Goal: Information Seeking & Learning: Learn about a topic

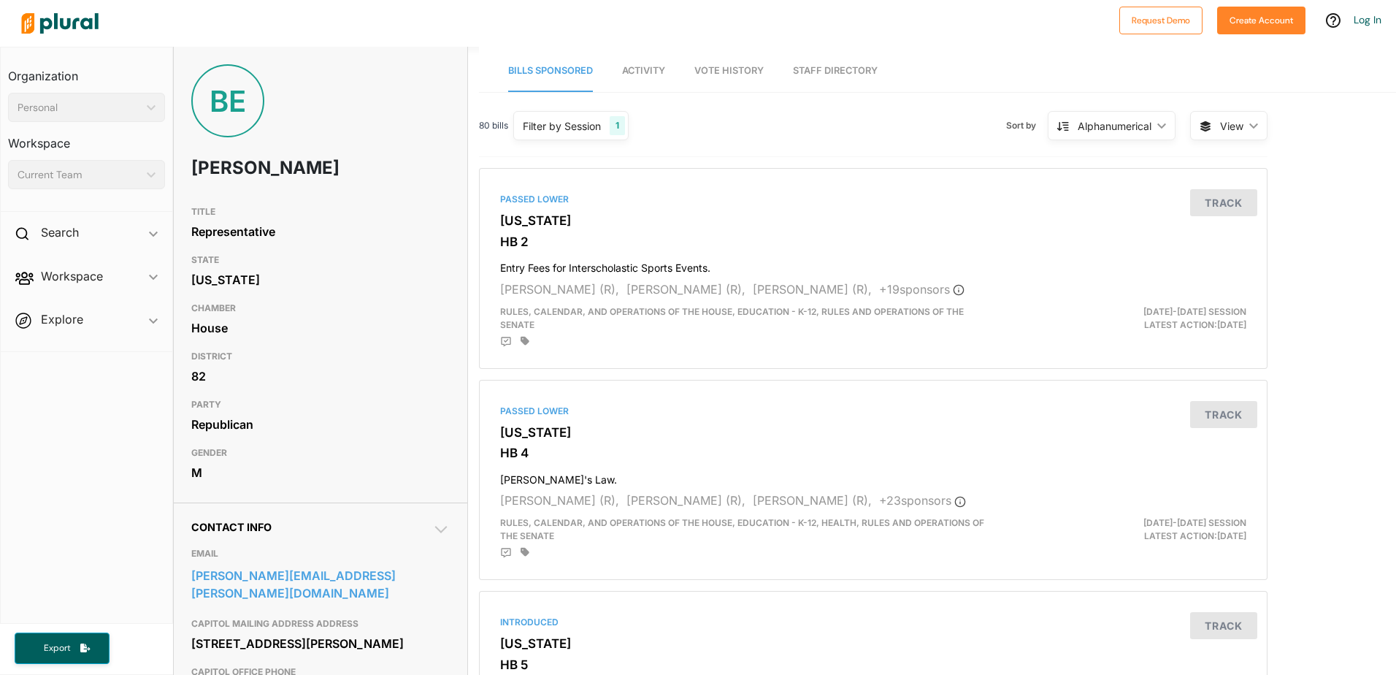
click at [647, 73] on span "Activity" at bounding box center [643, 70] width 43 height 11
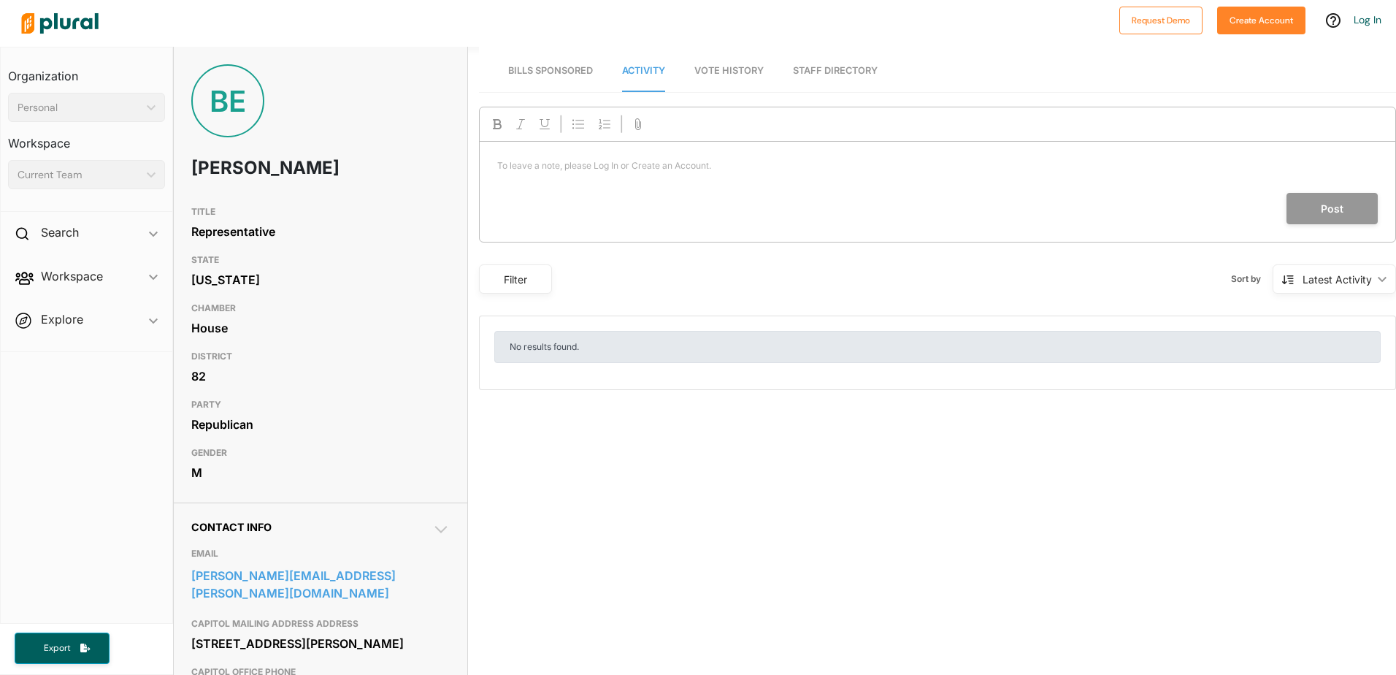
click at [560, 66] on span "Bills Sponsored" at bounding box center [550, 70] width 85 height 11
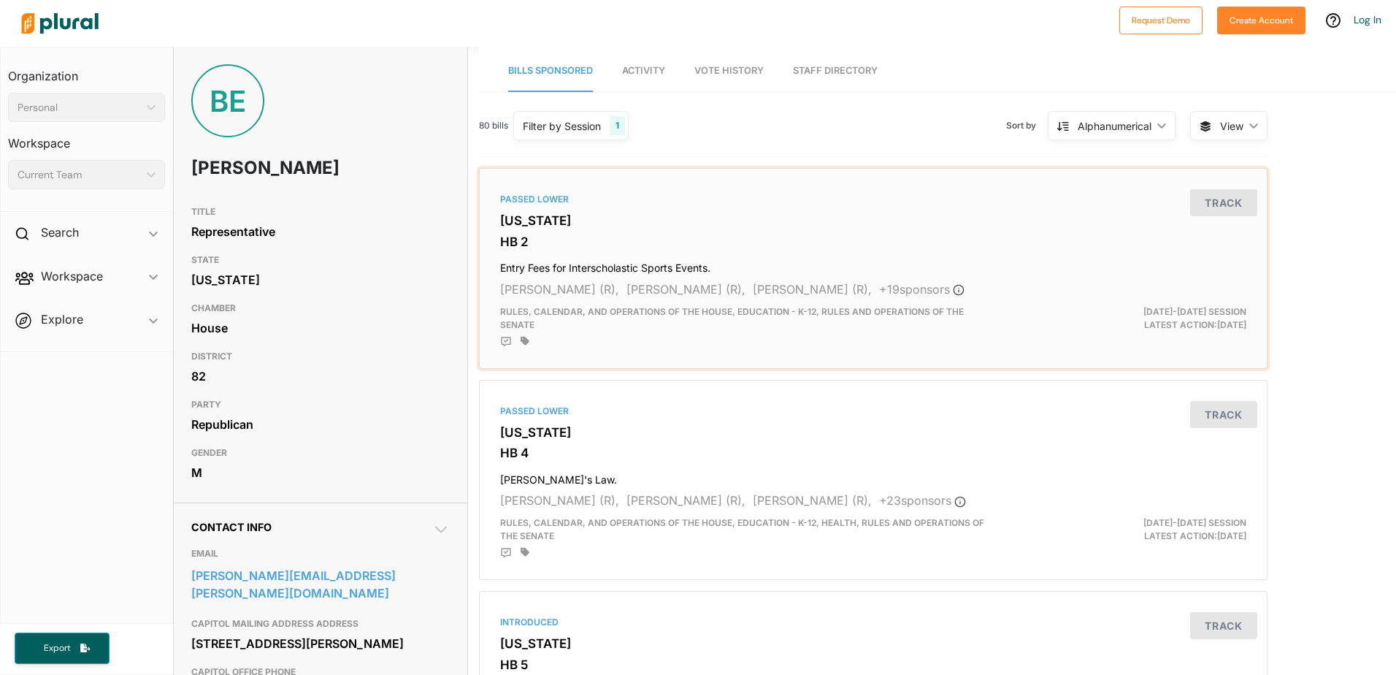
click at [513, 196] on div "Passed Lower" at bounding box center [873, 199] width 746 height 13
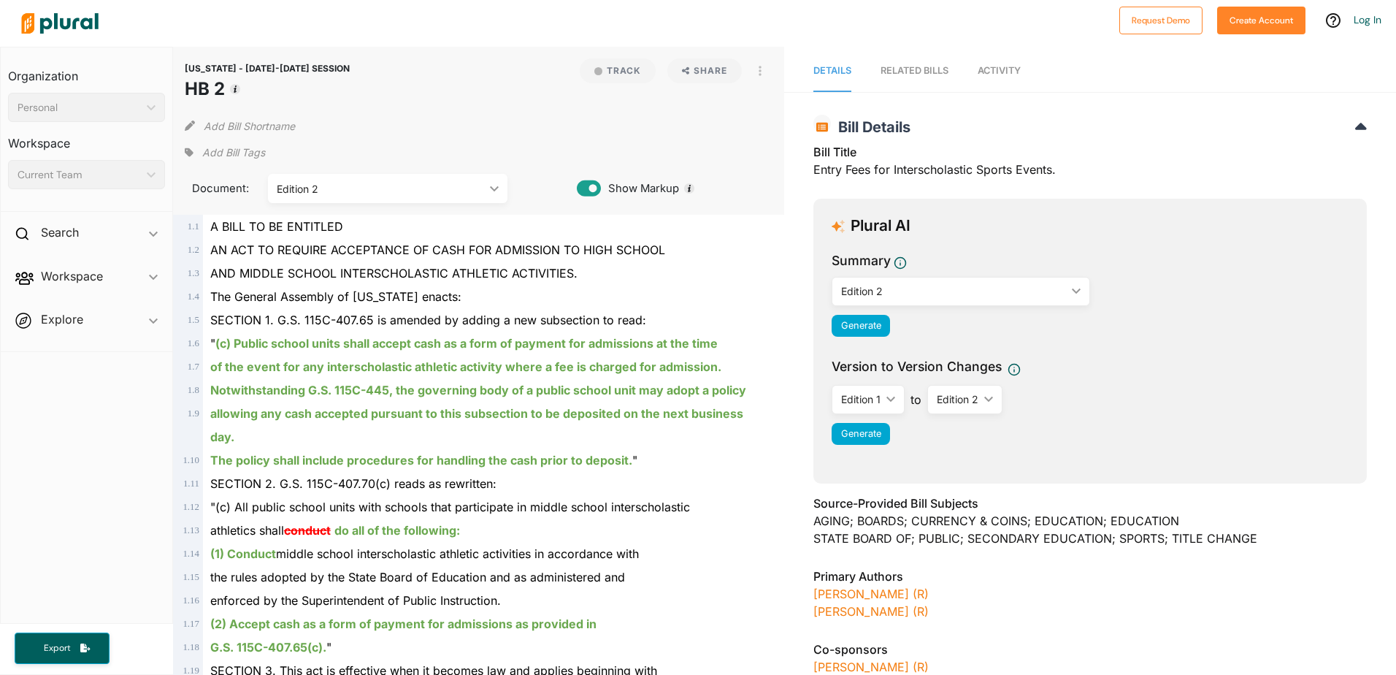
click at [315, 235] on div "A BILL TO BE ENTITLED" at bounding box center [485, 226] width 565 height 23
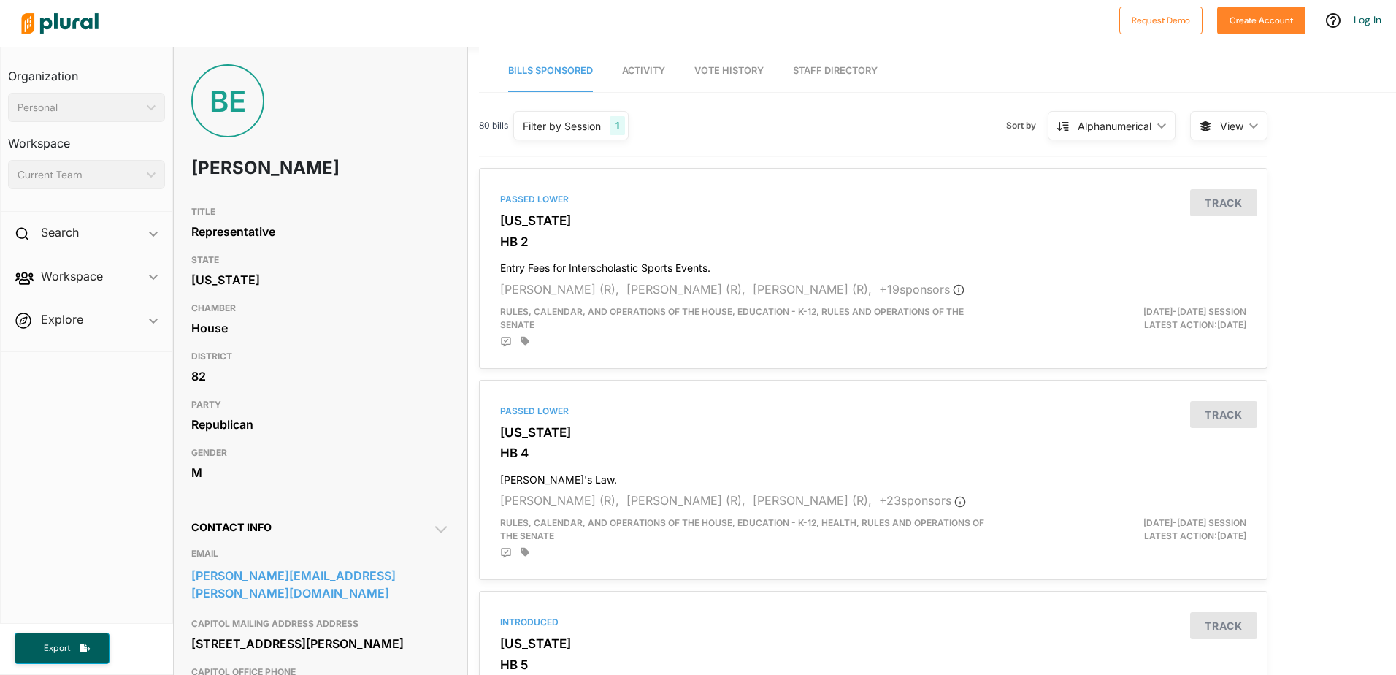
click at [648, 74] on span "Activity" at bounding box center [643, 70] width 43 height 11
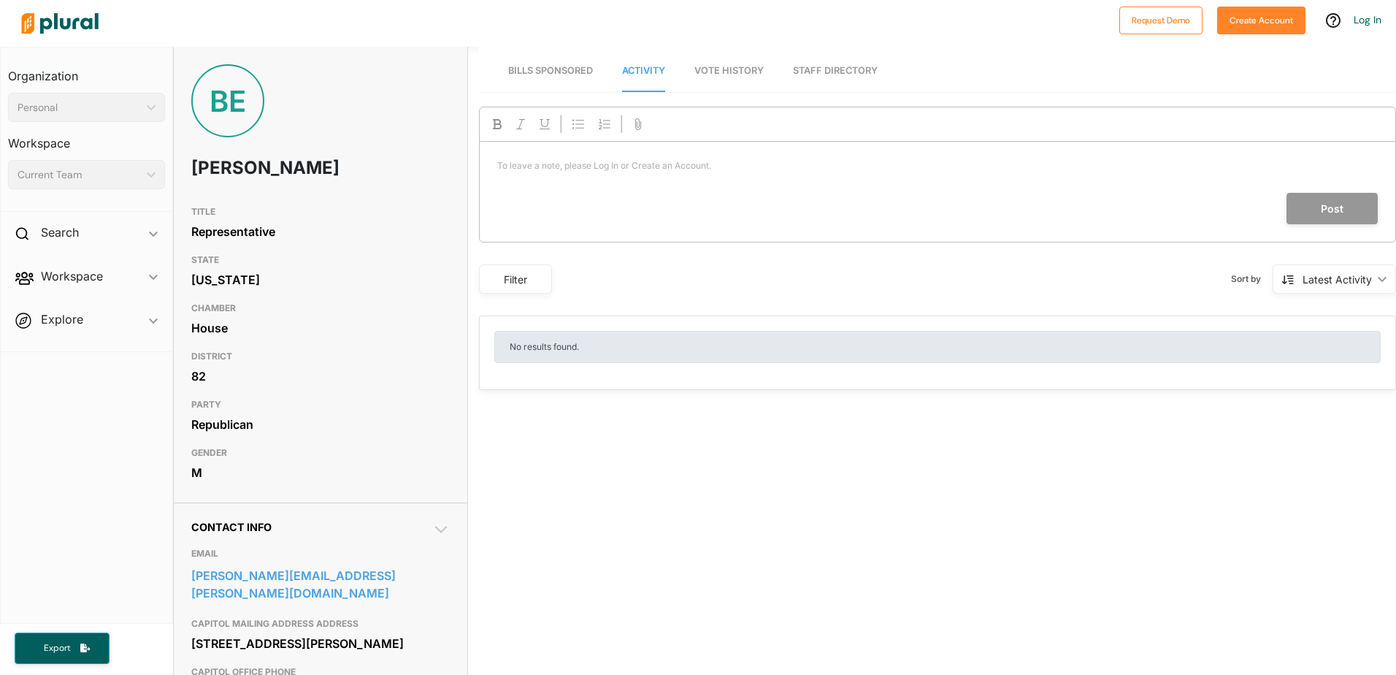
click at [726, 71] on span "Vote History" at bounding box center [728, 70] width 69 height 11
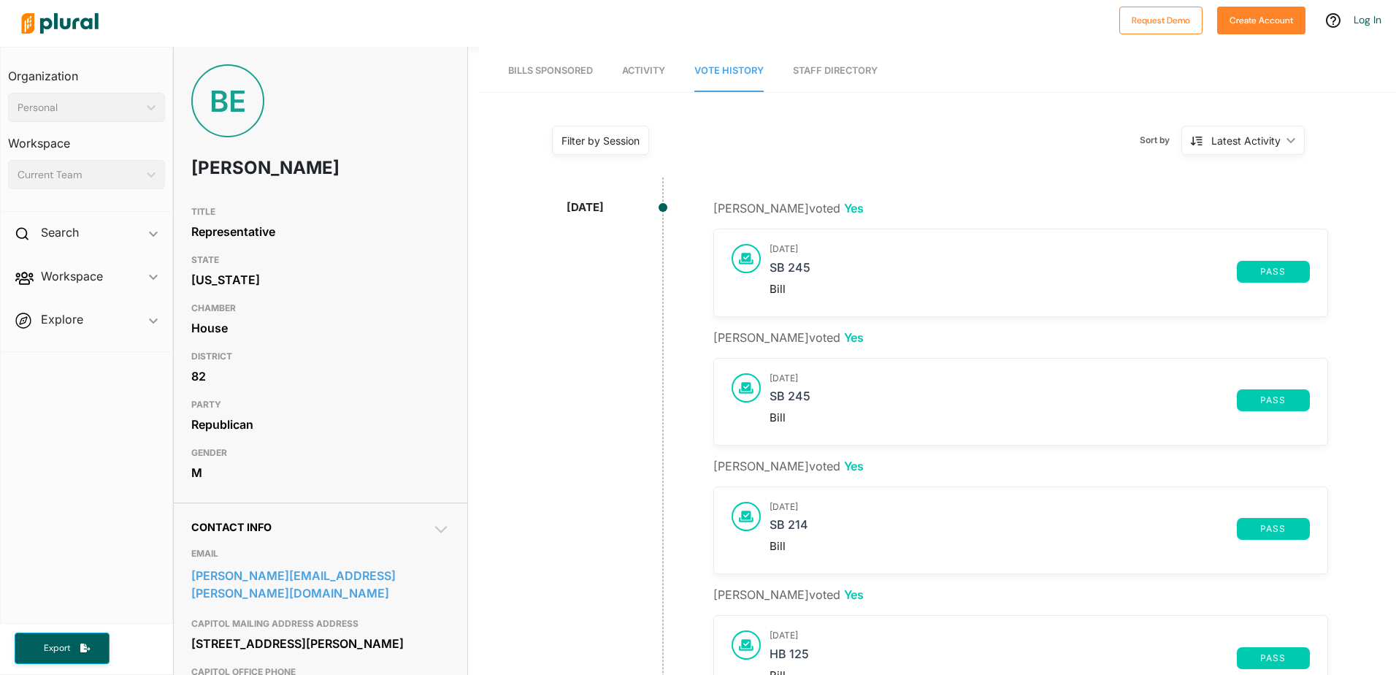
click at [823, 67] on link "Staff Directory" at bounding box center [835, 71] width 85 height 42
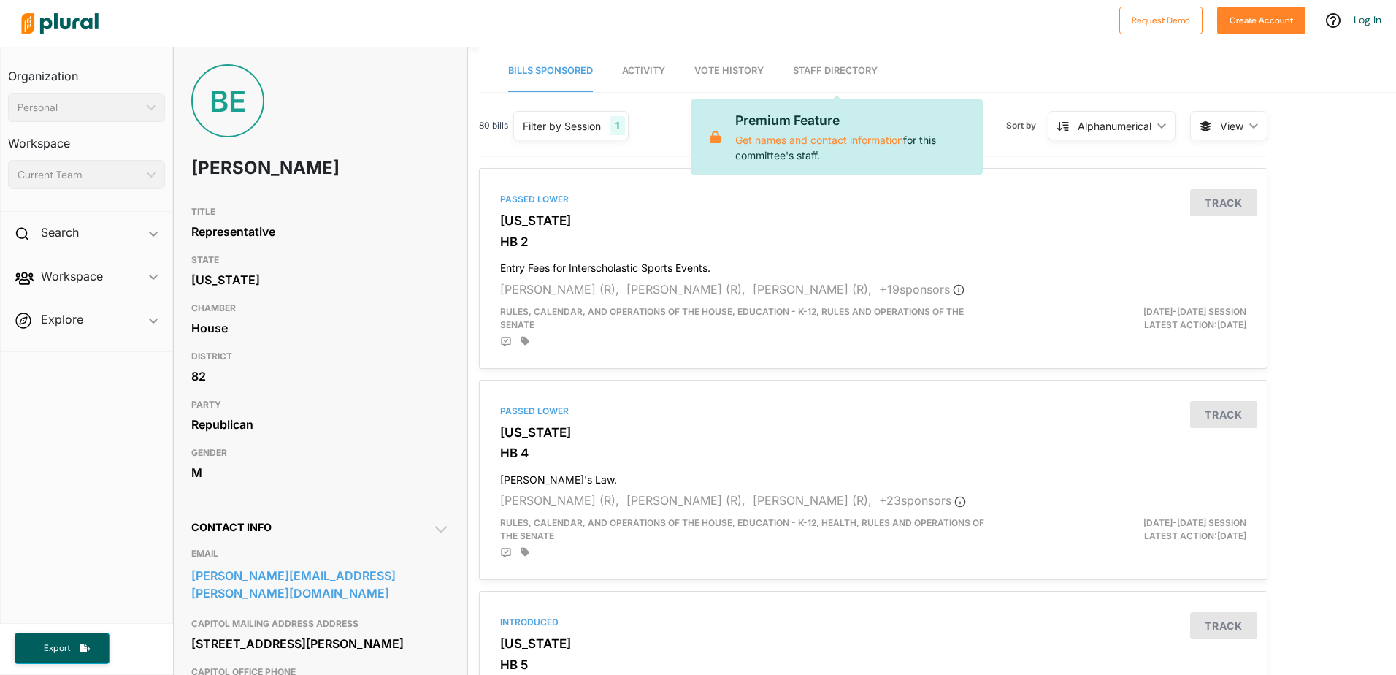
click at [263, 99] on div "BE" at bounding box center [227, 100] width 73 height 73
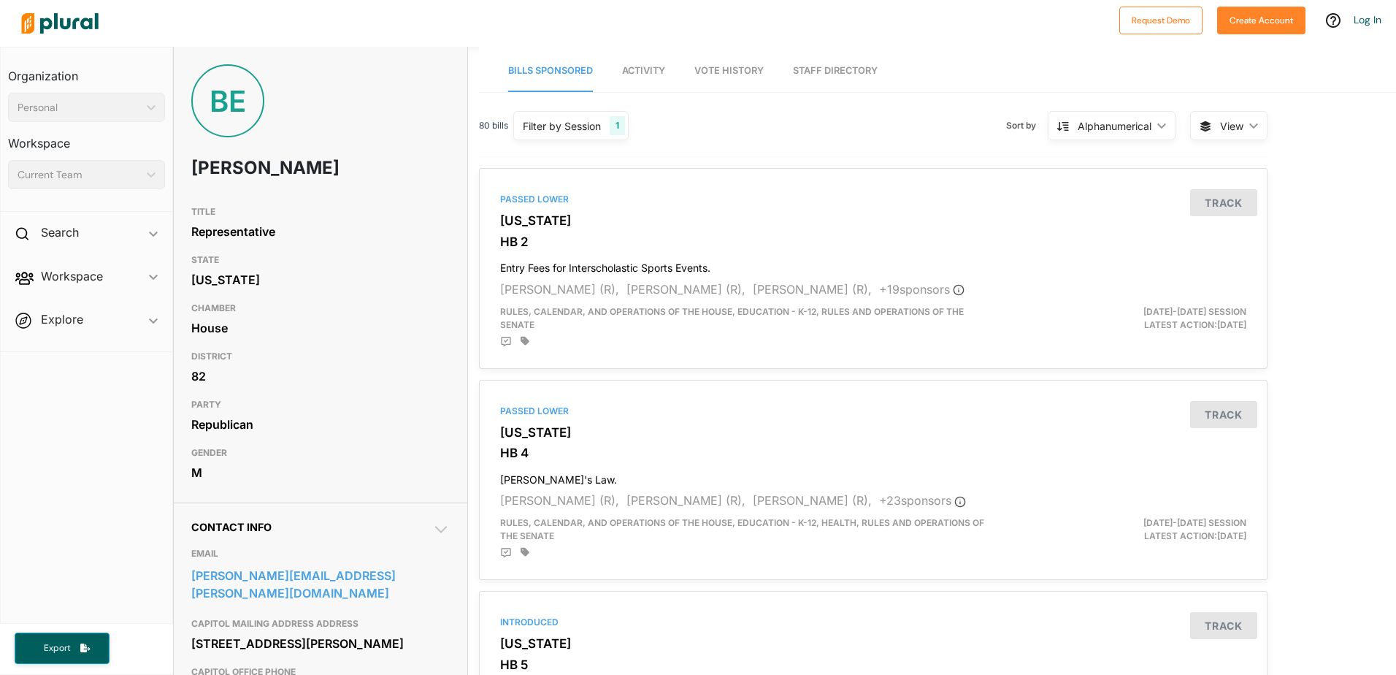
click at [633, 69] on span "Activity" at bounding box center [643, 70] width 43 height 11
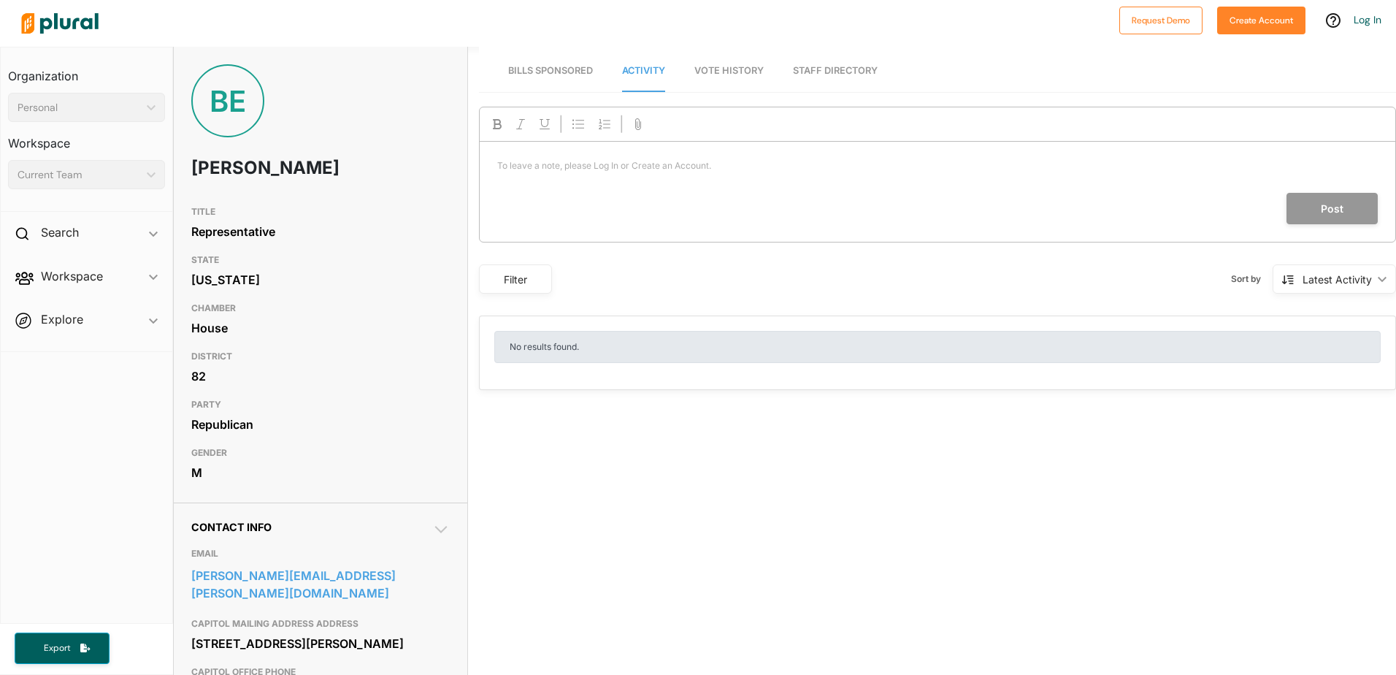
click at [710, 74] on span "Vote History" at bounding box center [728, 70] width 69 height 11
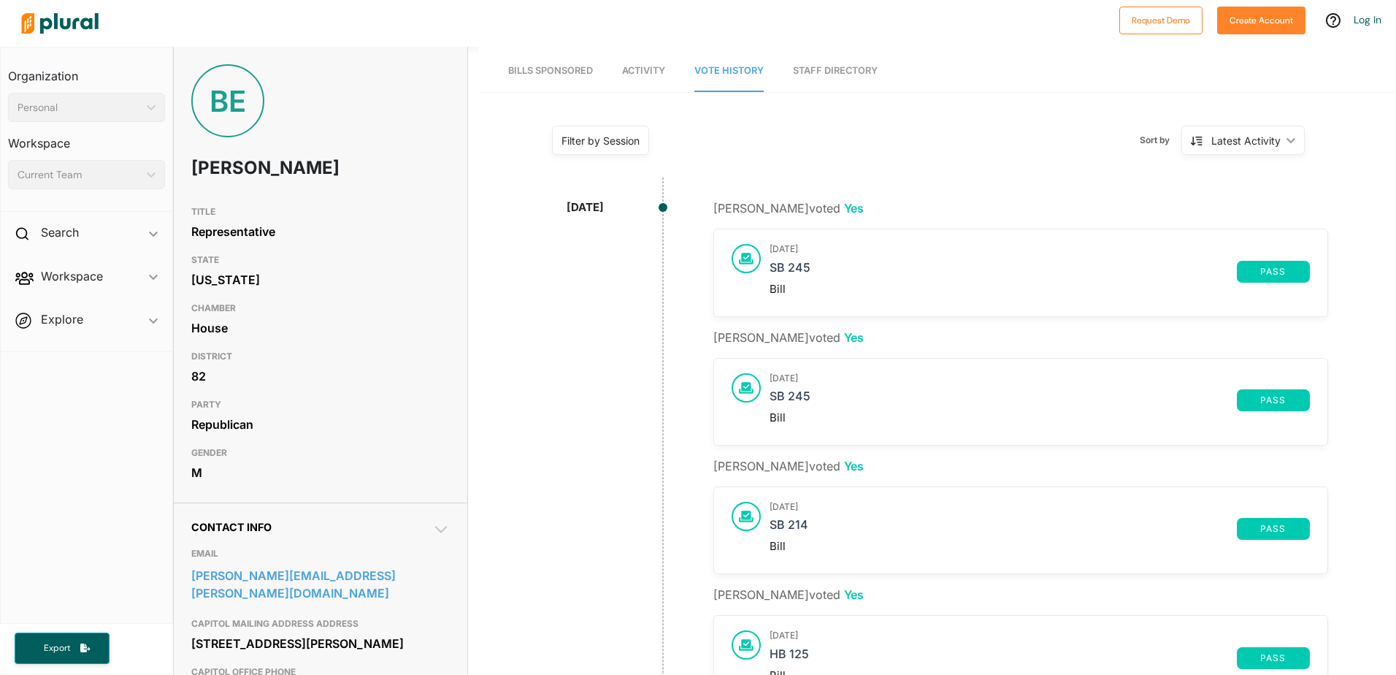
click at [797, 291] on div "Bill" at bounding box center [1038, 289] width 539 height 13
click at [795, 268] on link "SB 245" at bounding box center [1002, 272] width 466 height 22
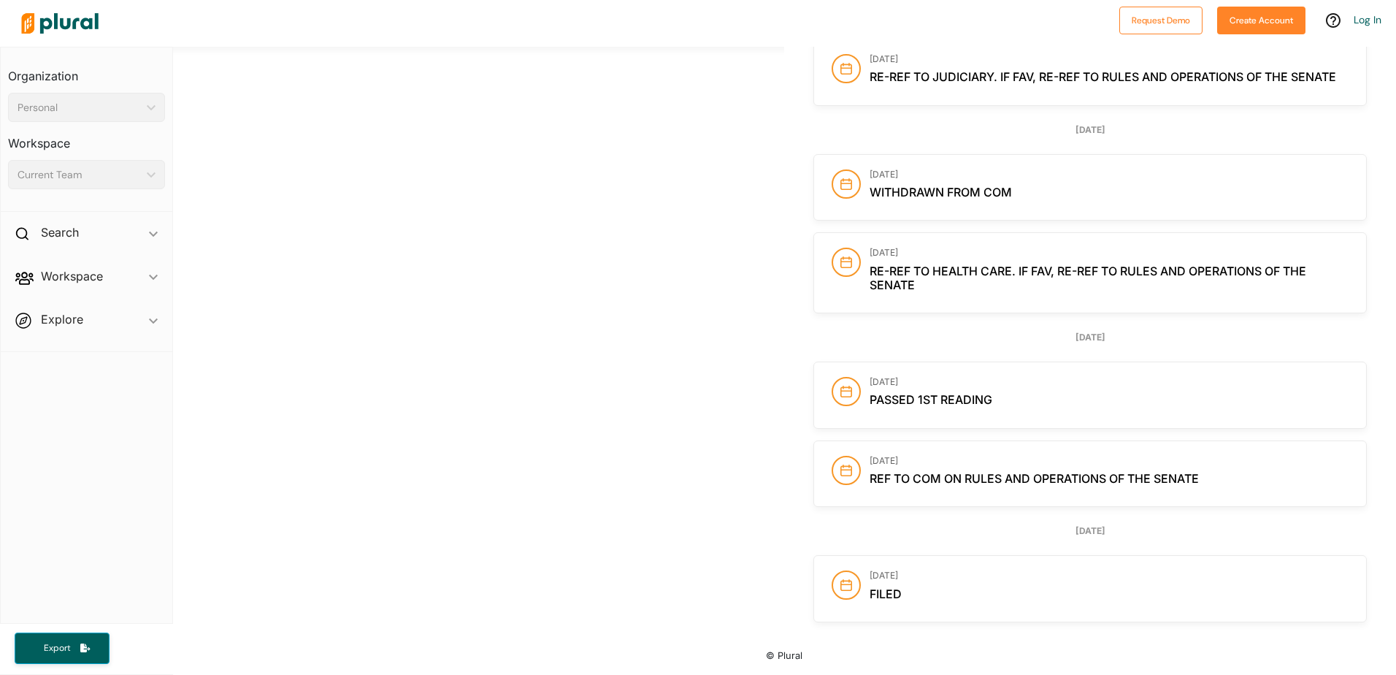
scroll to position [2564, 0]
click at [917, 404] on span "Passed 1st Reading" at bounding box center [930, 399] width 123 height 15
click at [832, 384] on circle at bounding box center [846, 391] width 28 height 28
click at [842, 388] on circle at bounding box center [846, 391] width 28 height 28
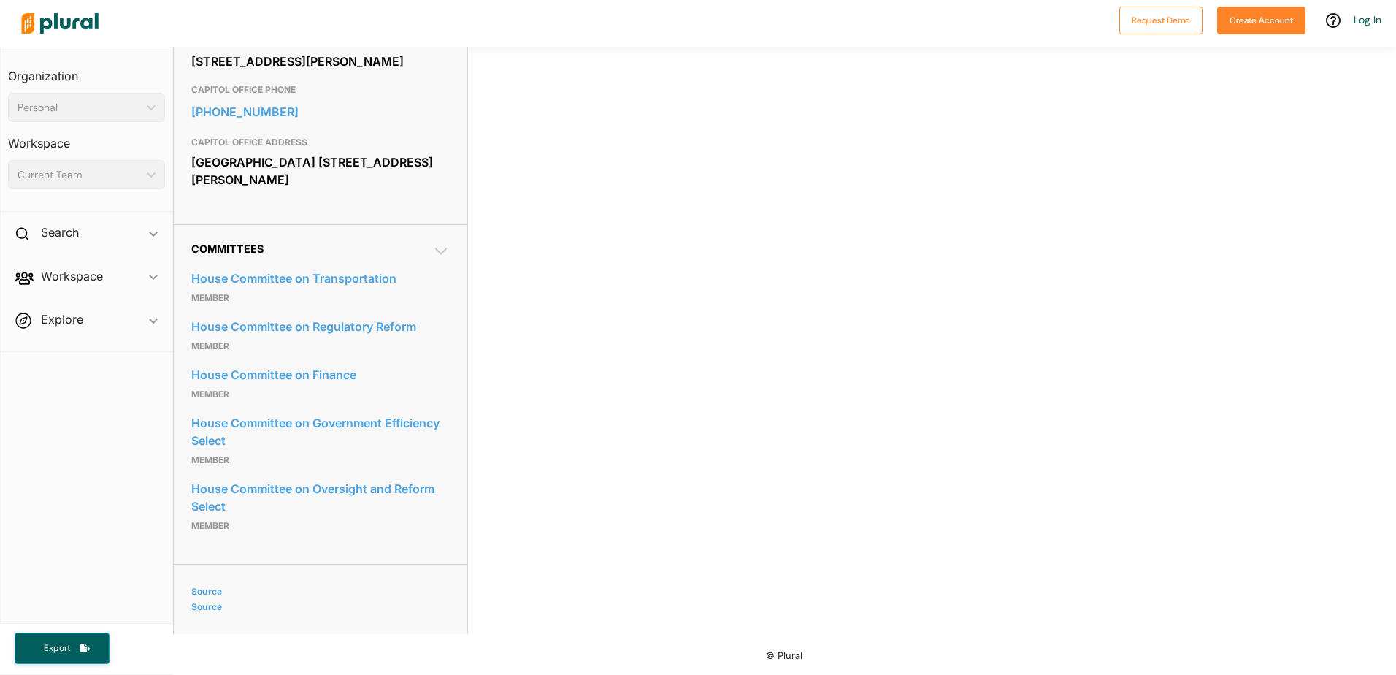
scroll to position [610, 0]
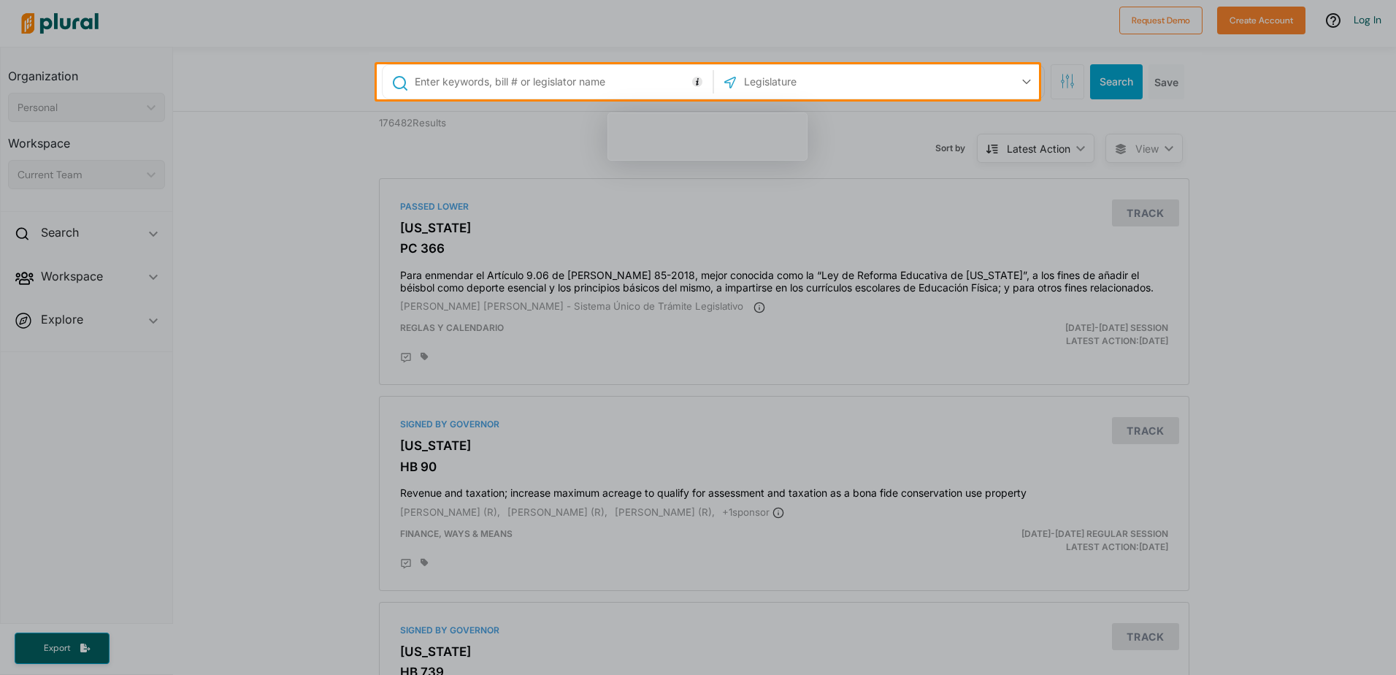
click at [534, 74] on input "text" at bounding box center [561, 82] width 296 height 28
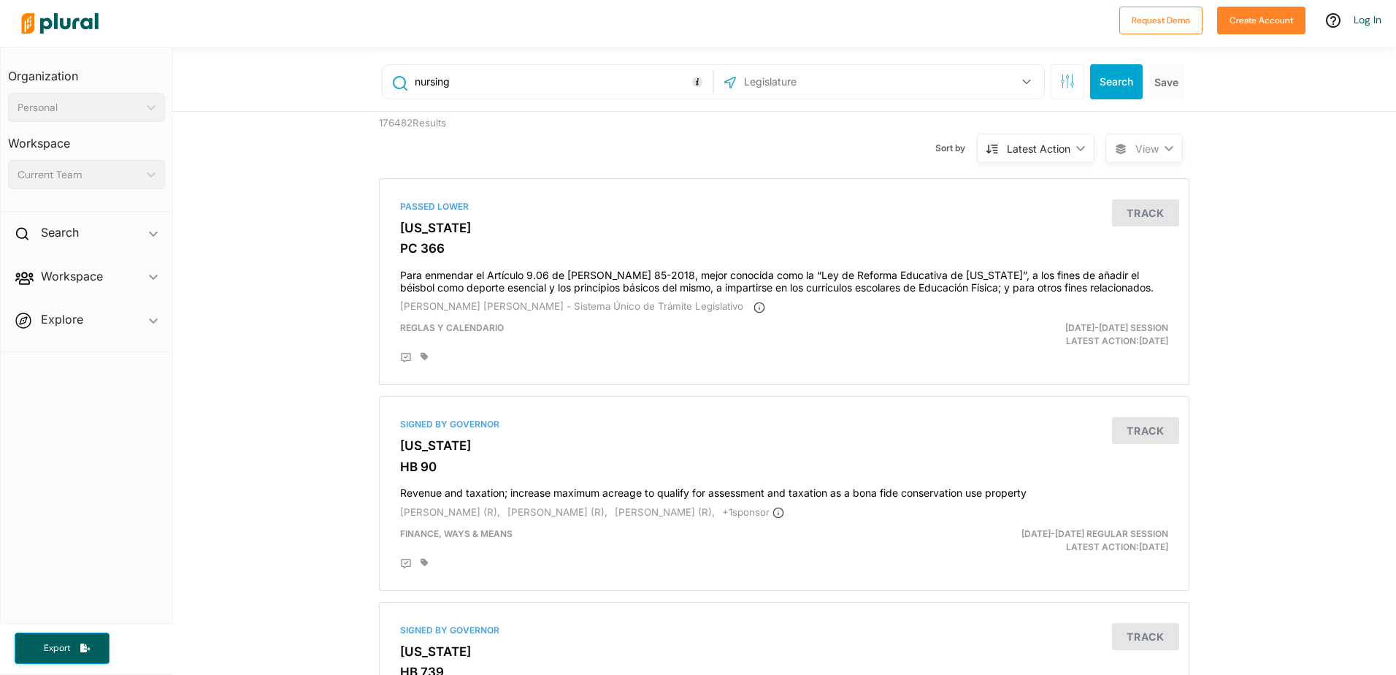
type input "nursing"
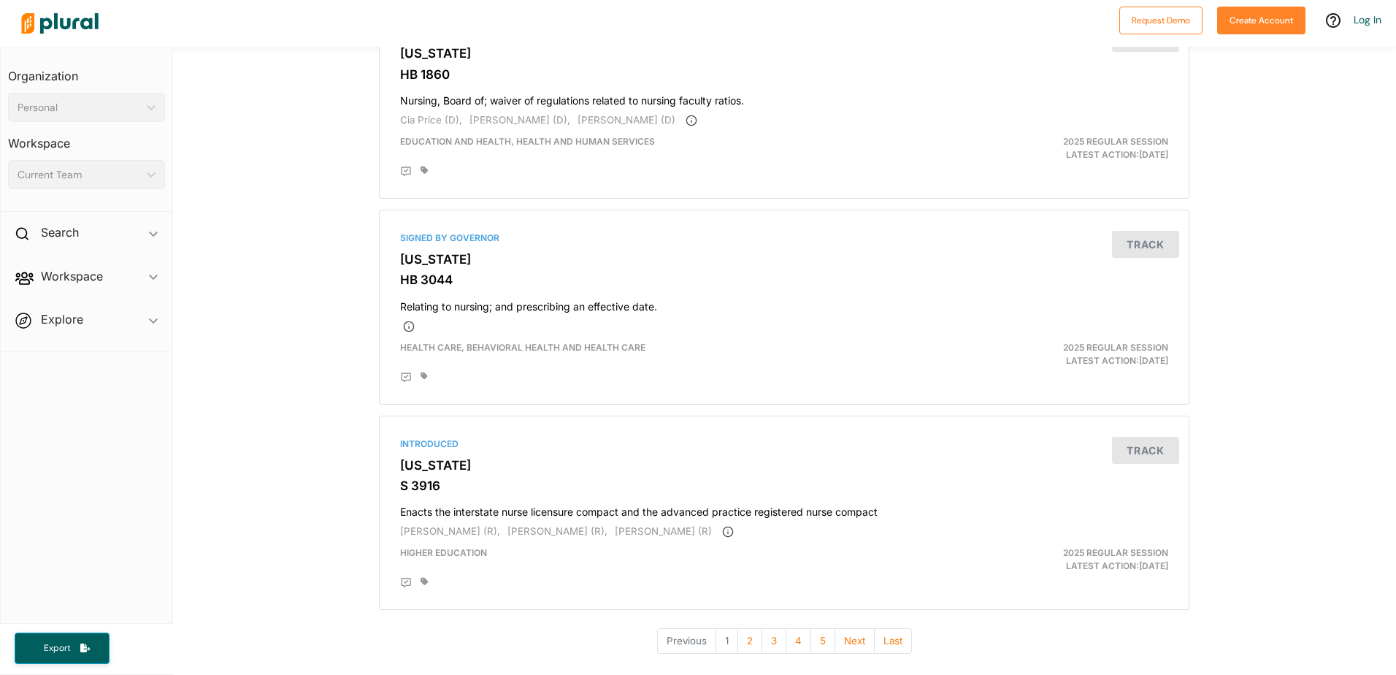
scroll to position [4723, 0]
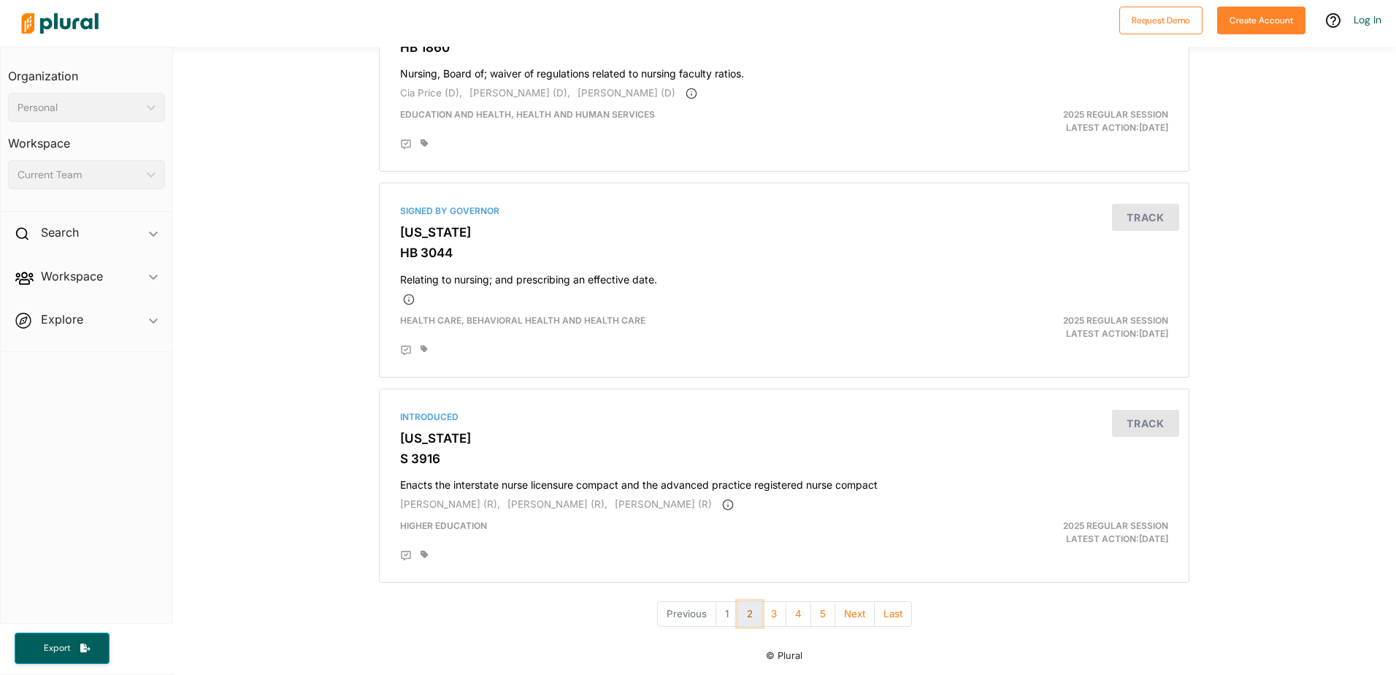
click at [738, 615] on button "2" at bounding box center [749, 614] width 25 height 26
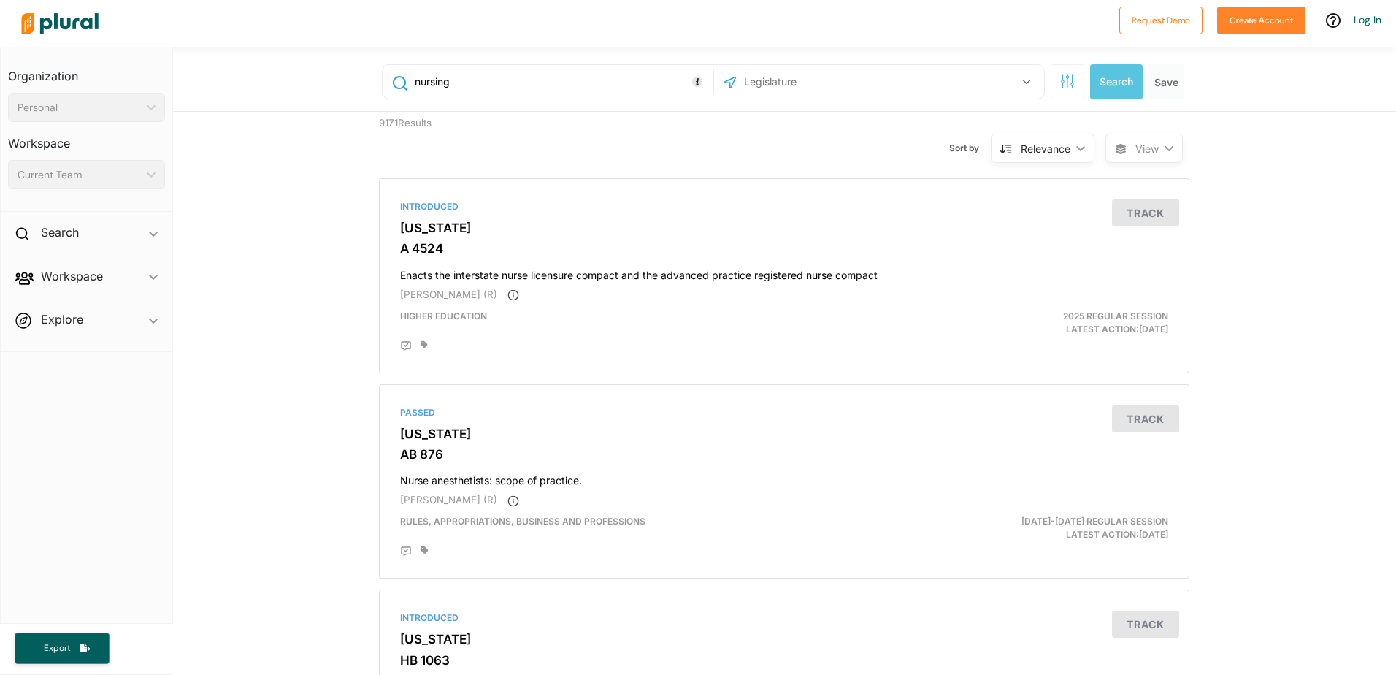
click at [796, 84] on input "text" at bounding box center [820, 82] width 156 height 28
click at [721, 82] on div at bounding box center [730, 82] width 19 height 28
click at [724, 80] on icon at bounding box center [730, 83] width 12 height 12
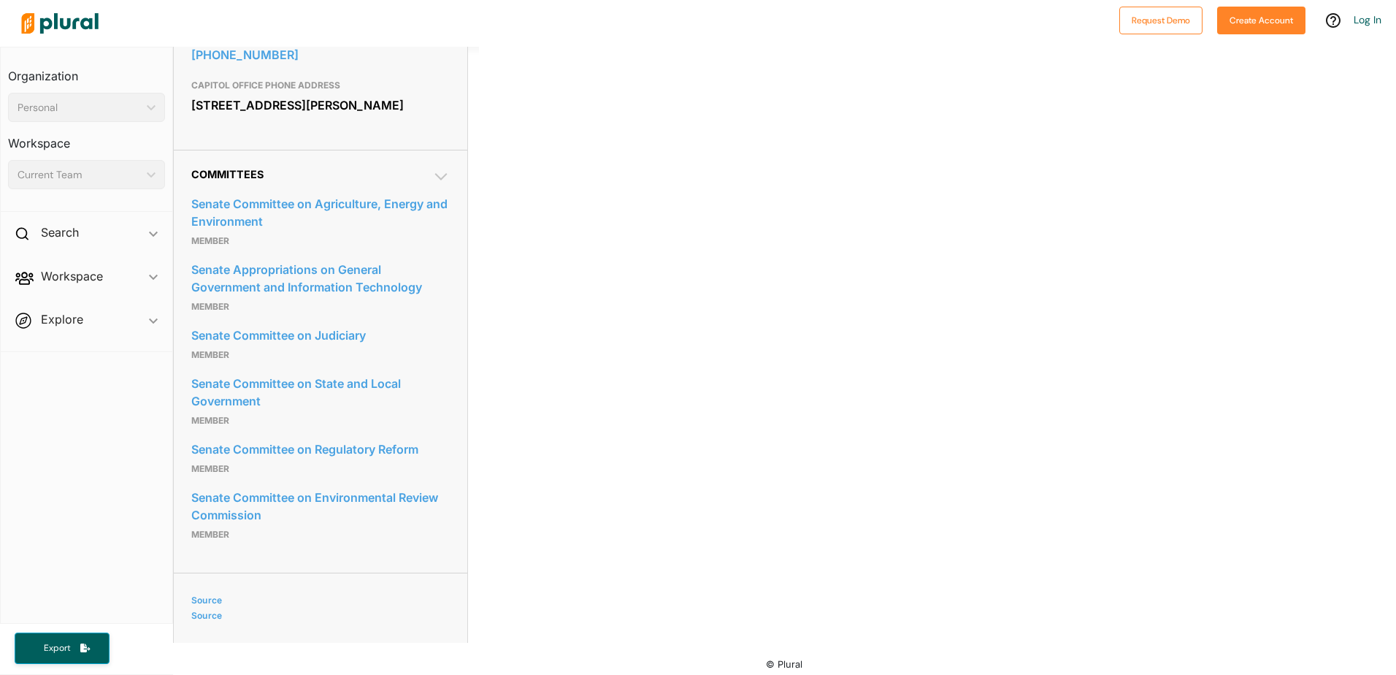
scroll to position [599, 0]
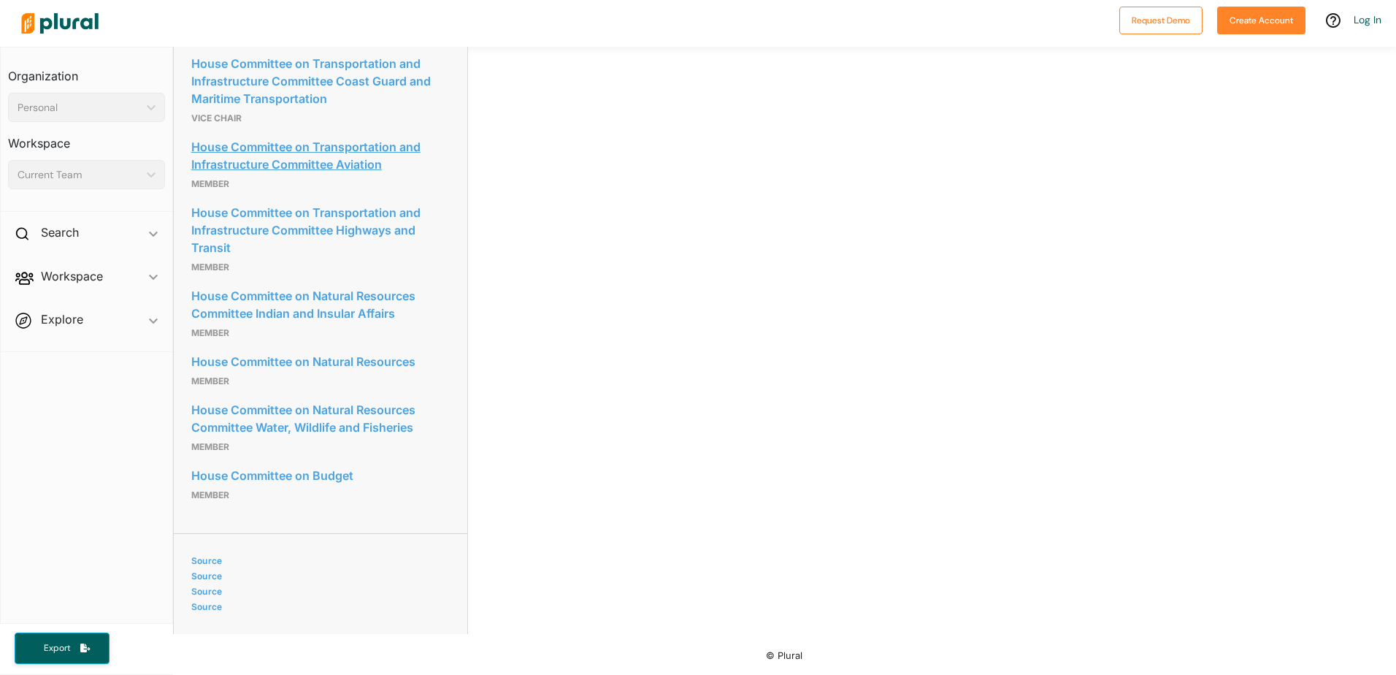
scroll to position [1142, 0]
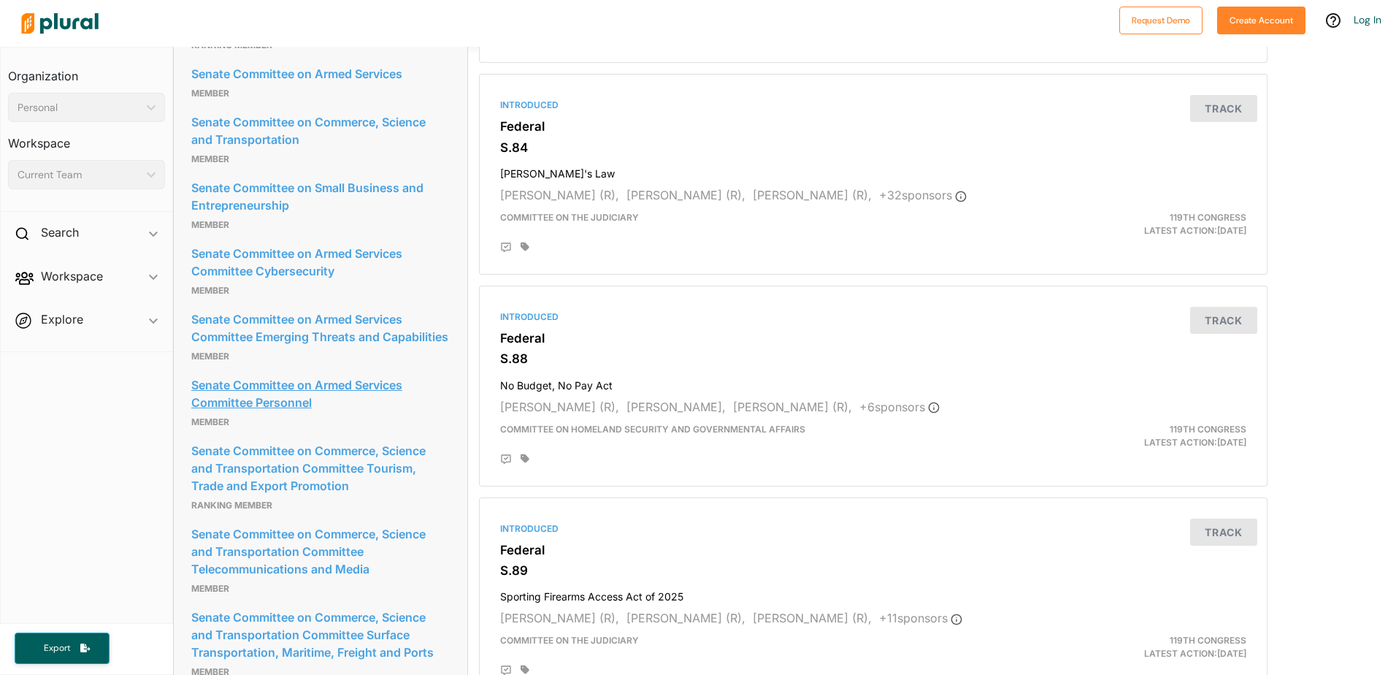
scroll to position [1971, 0]
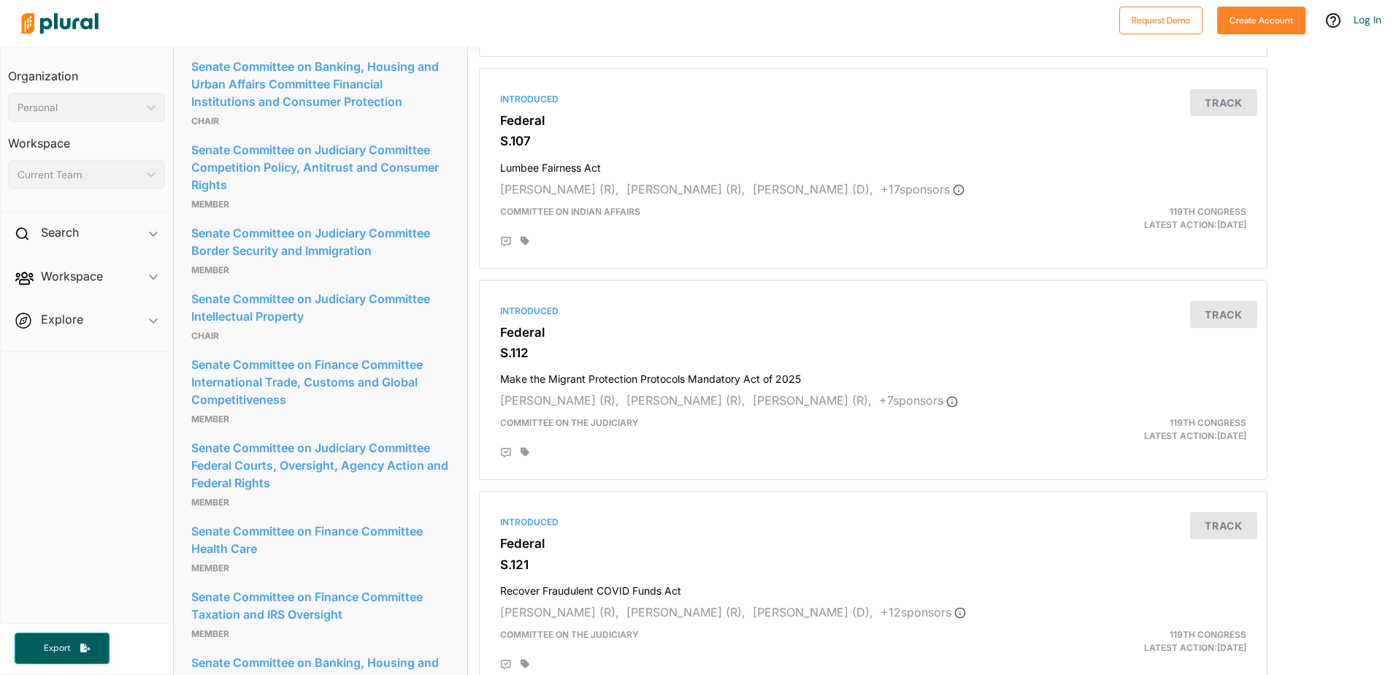
scroll to position [2263, 0]
